Goal: Communication & Community: Share content

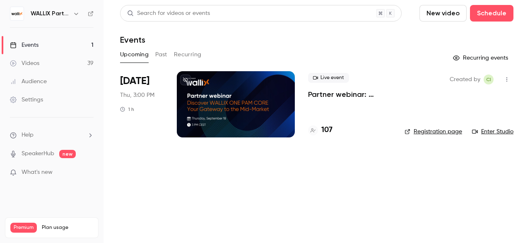
click at [508, 79] on icon "button" at bounding box center [507, 80] width 7 height 6
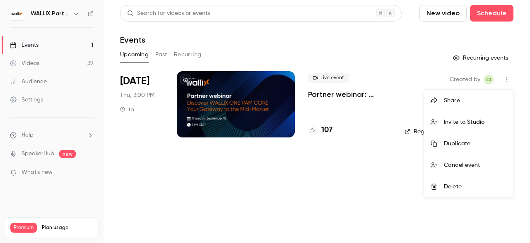
click at [388, 179] on div at bounding box center [265, 121] width 530 height 243
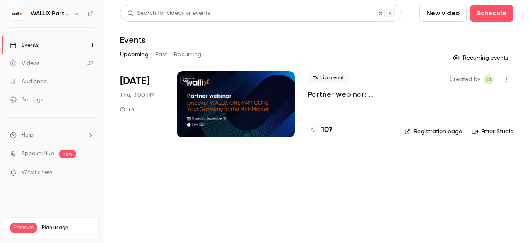
click at [508, 78] on icon "button" at bounding box center [507, 80] width 1 height 5
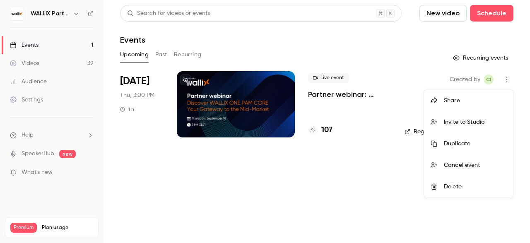
click at [454, 96] on li "Share" at bounding box center [469, 101] width 90 height 22
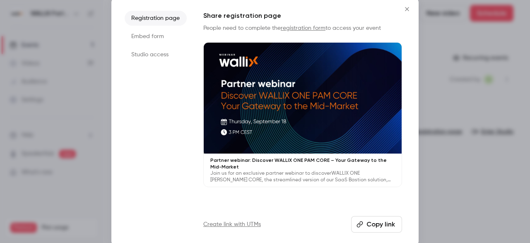
click at [162, 56] on li "Studio access" at bounding box center [156, 54] width 62 height 15
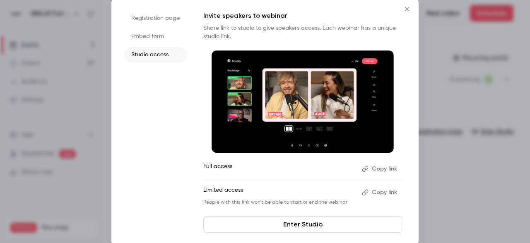
click at [382, 194] on button "Copy link" at bounding box center [381, 192] width 44 height 13
click at [375, 171] on button "Copy link" at bounding box center [381, 168] width 44 height 13
click at [372, 173] on button "Copy link" at bounding box center [381, 168] width 44 height 13
click at [407, 9] on icon "Close" at bounding box center [407, 9] width 10 height 7
